Goal: Transaction & Acquisition: Obtain resource

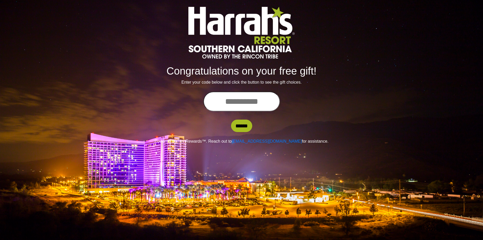
click at [226, 100] on input "text" at bounding box center [241, 101] width 76 height 20
type input "**********"
click at [231, 119] on input "******" at bounding box center [241, 125] width 21 height 12
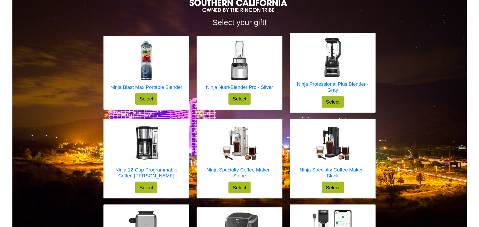
scroll to position [78, 0]
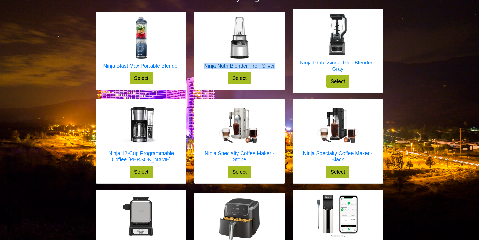
drag, startPoint x: 282, startPoint y: 66, endPoint x: 205, endPoint y: 68, distance: 77.3
click at [205, 68] on div "Ninja Nutri-Blender Pro - Silver Select" at bounding box center [239, 51] width 90 height 78
copy h5 "Ninja Nutri-Blender Pro - Silver"
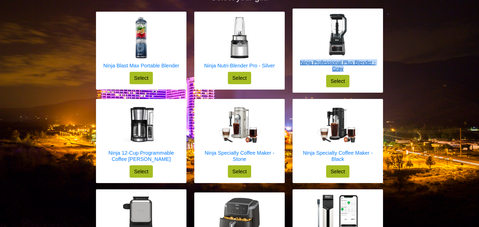
drag, startPoint x: 296, startPoint y: 62, endPoint x: 348, endPoint y: 74, distance: 52.8
click at [348, 74] on div "Ninja Professional Plus Blender - Gray Select" at bounding box center [338, 51] width 90 height 84
copy h5 "Ninja Professional Plus Blender - Gray"
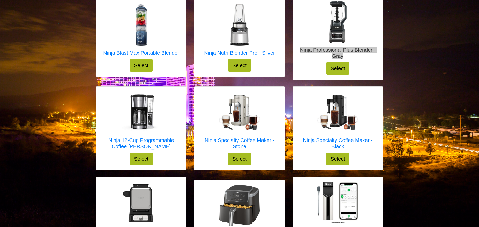
scroll to position [105, 0]
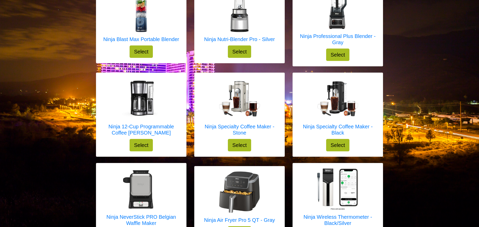
click at [63, 67] on div "Select your gift! Ninja Blast Max Portable Blender Select X Ninja Blast Max Por…" at bounding box center [239, 80] width 479 height 371
